Goal: Register for event/course

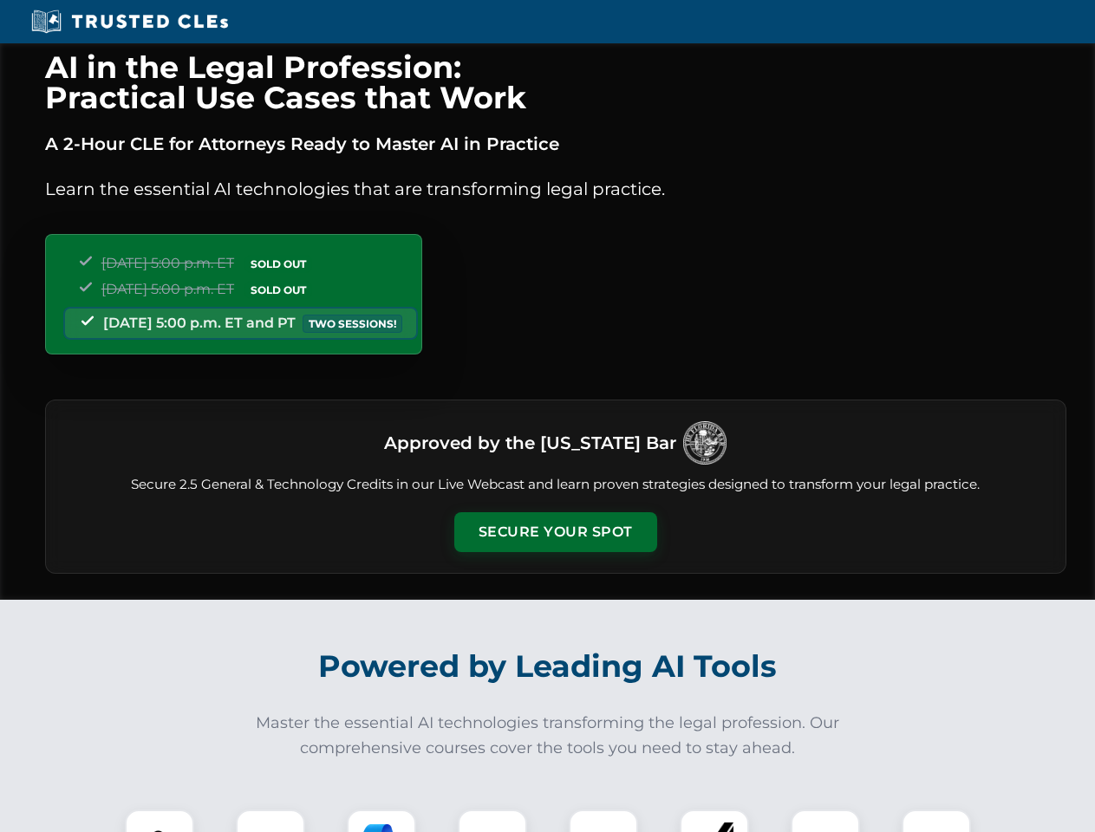
click at [555, 532] on button "Secure Your Spot" at bounding box center [555, 532] width 203 height 40
click at [159, 821] on img at bounding box center [159, 844] width 50 height 50
